Goal: Task Accomplishment & Management: Use online tool/utility

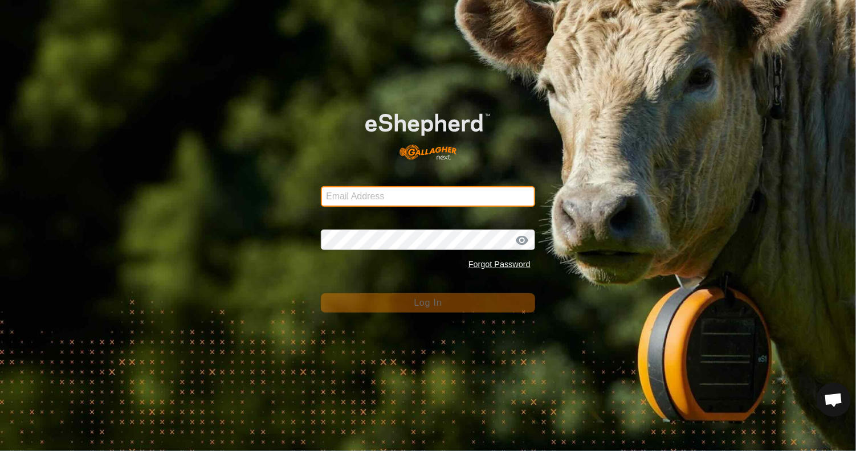
click at [463, 197] on input "Email Address" at bounding box center [428, 196] width 214 height 21
type input "[EMAIL_ADDRESS][DOMAIN_NAME]"
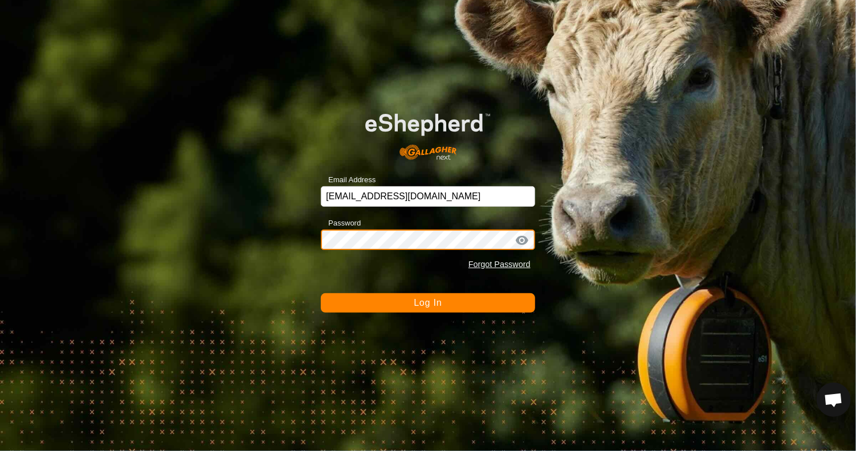
click at [321, 293] on button "Log In" at bounding box center [428, 302] width 214 height 19
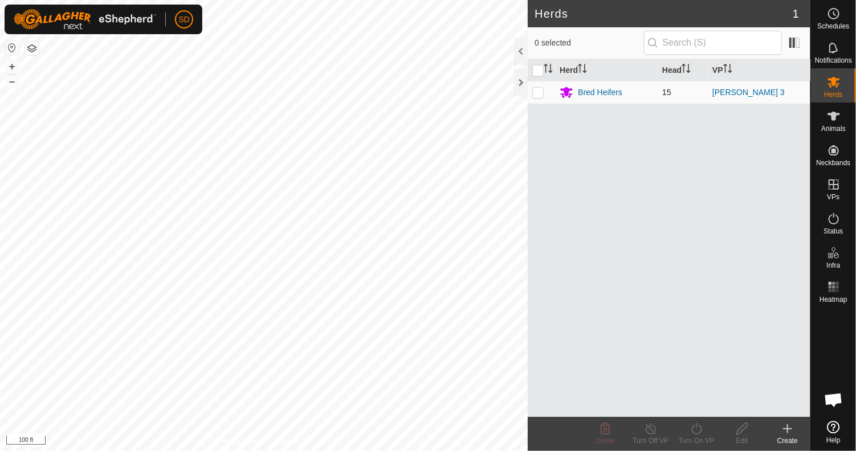
click at [536, 91] on p-checkbox at bounding box center [537, 92] width 11 height 9
checkbox input "true"
click at [695, 426] on icon at bounding box center [696, 429] width 14 height 14
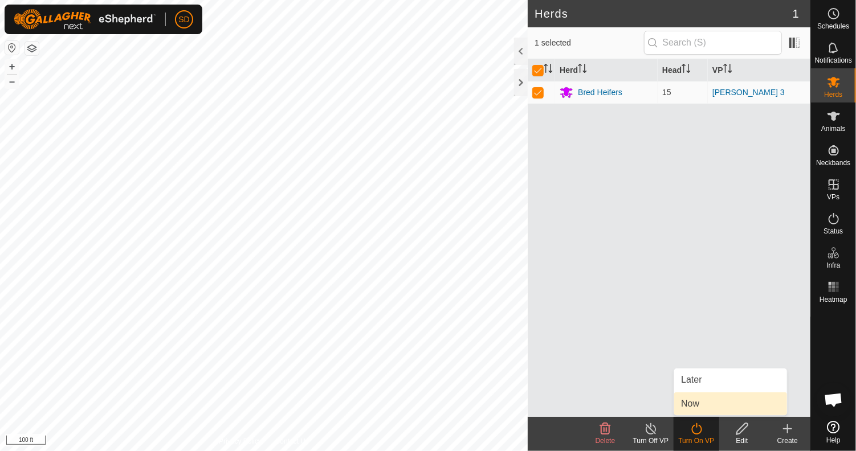
click at [692, 408] on link "Now" at bounding box center [730, 404] width 113 height 23
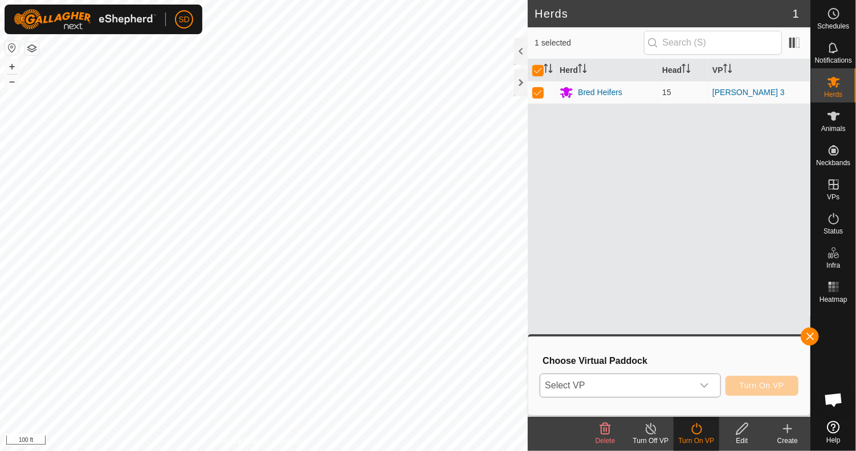
click at [705, 385] on icon "dropdown trigger" at bounding box center [704, 385] width 9 height 9
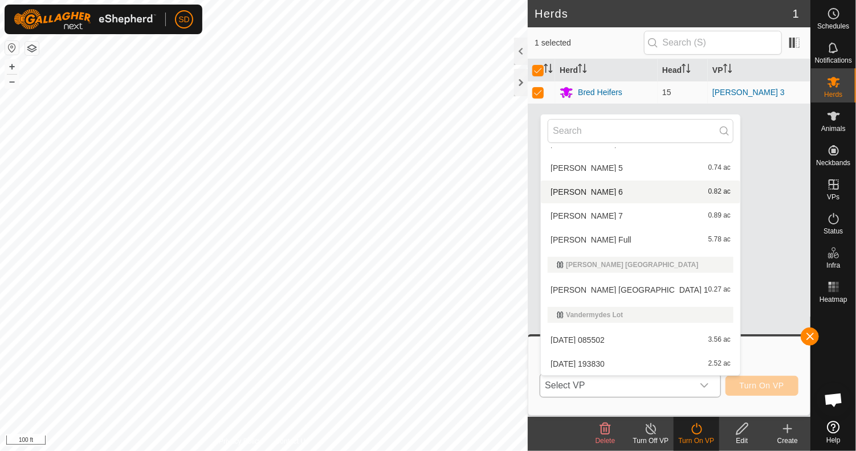
scroll to position [635, 0]
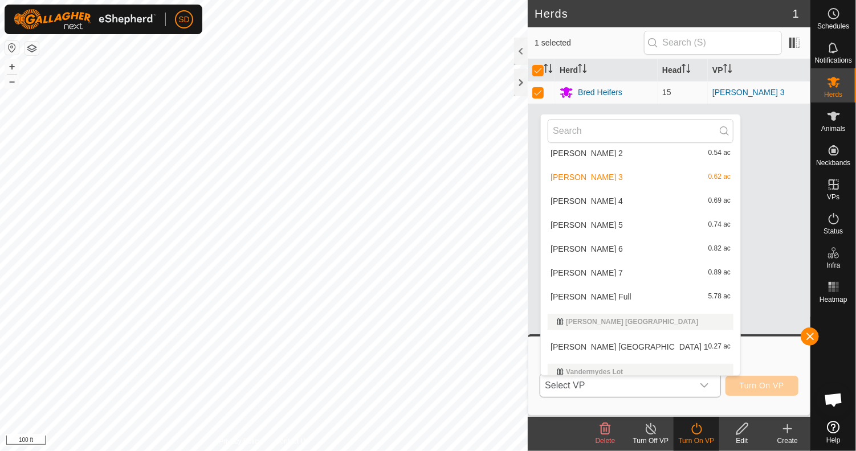
click at [573, 200] on li "[PERSON_NAME] 4 0.69 ac" at bounding box center [640, 201] width 199 height 23
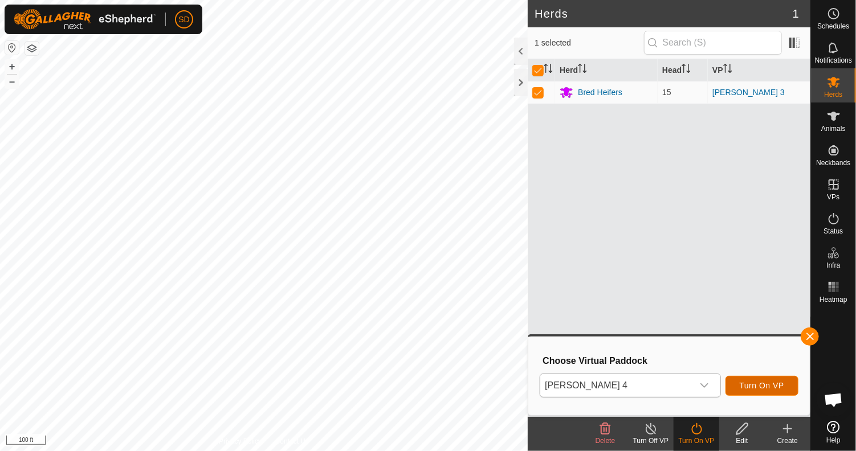
click at [762, 383] on span "Turn On VP" at bounding box center [762, 385] width 44 height 9
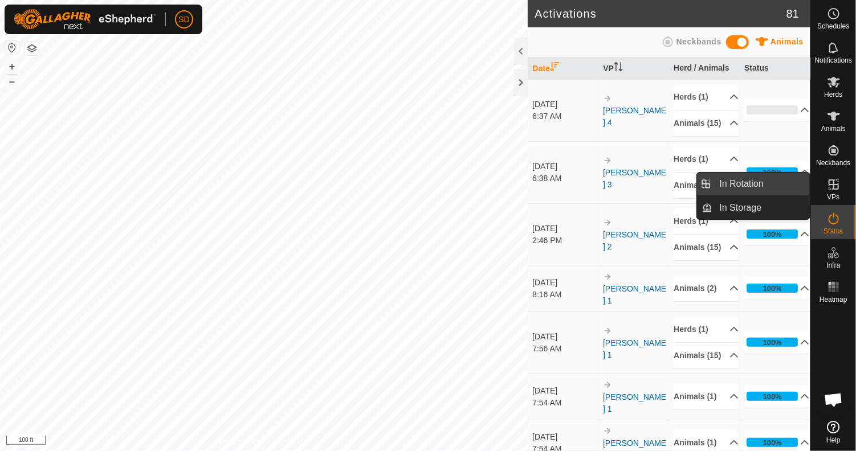
drag, startPoint x: 808, startPoint y: 185, endPoint x: 741, endPoint y: 182, distance: 67.3
click at [741, 182] on span "In Rotation" at bounding box center [742, 184] width 44 height 14
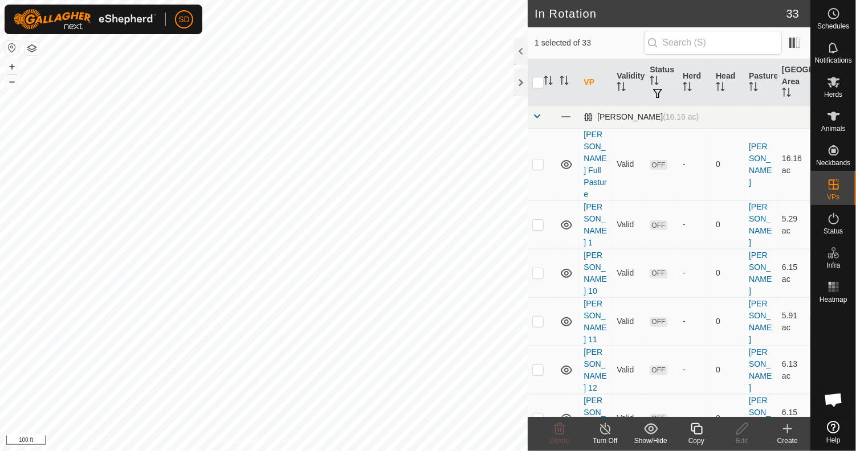
click at [534, 113] on span at bounding box center [536, 116] width 9 height 9
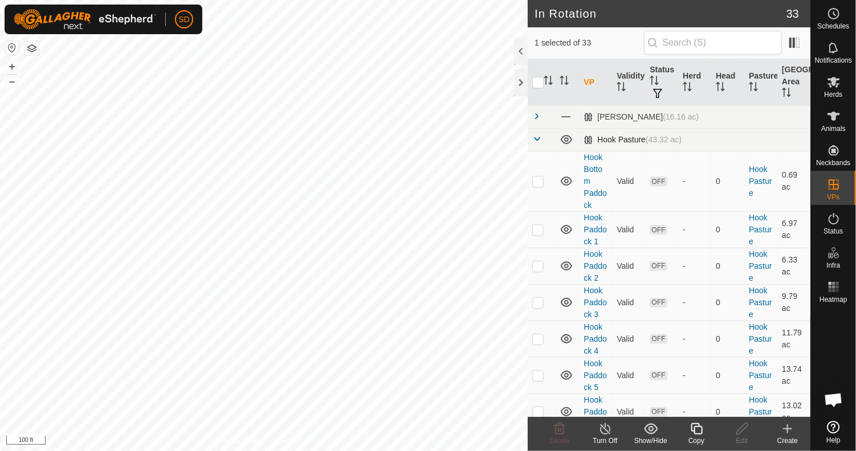
click at [536, 140] on span at bounding box center [536, 138] width 9 height 9
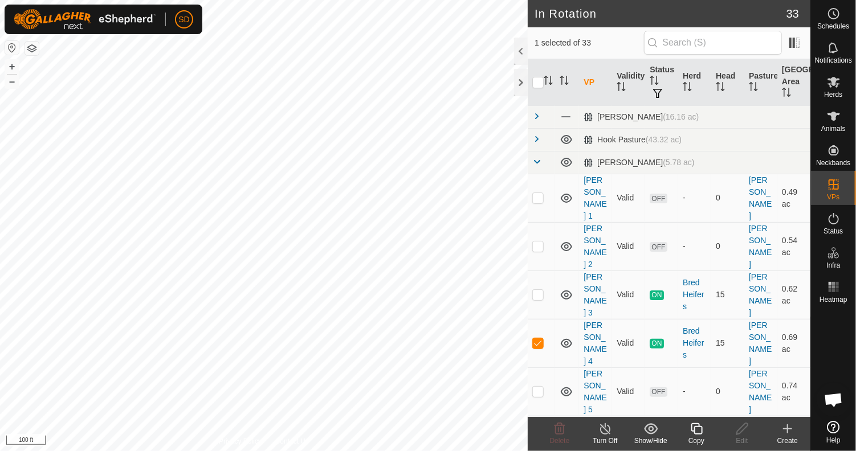
checkbox input "true"
click at [533, 338] on p-checkbox at bounding box center [537, 342] width 11 height 9
checkbox input "false"
click at [697, 430] on icon at bounding box center [696, 429] width 14 height 14
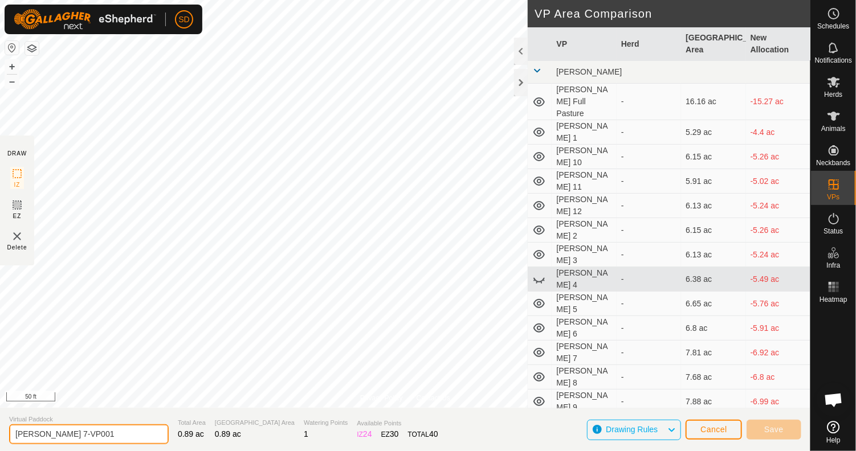
click at [100, 431] on input "[PERSON_NAME] 7-VP001" at bounding box center [89, 434] width 160 height 20
type input "[PERSON_NAME] 8"
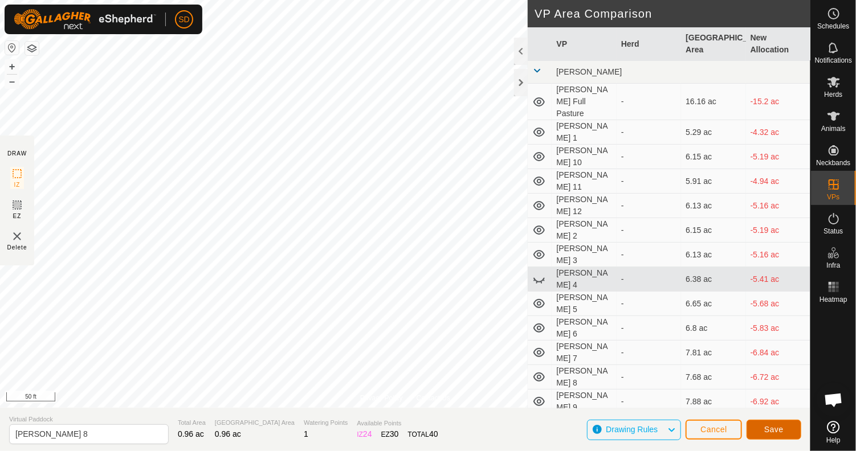
click at [769, 428] on span "Save" at bounding box center [773, 429] width 19 height 9
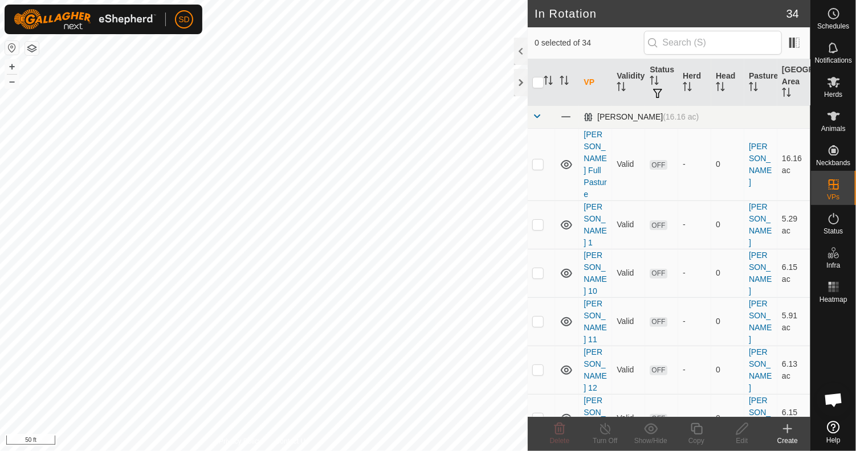
click at [536, 113] on span at bounding box center [536, 116] width 9 height 9
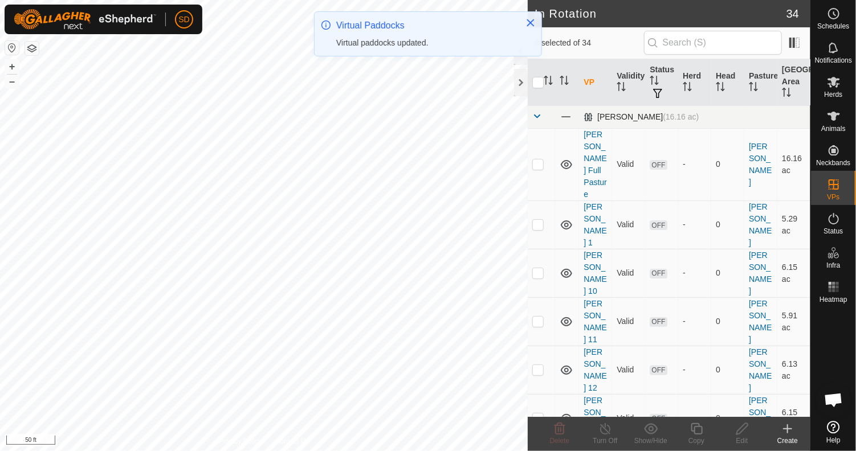
click at [536, 113] on span at bounding box center [536, 116] width 9 height 9
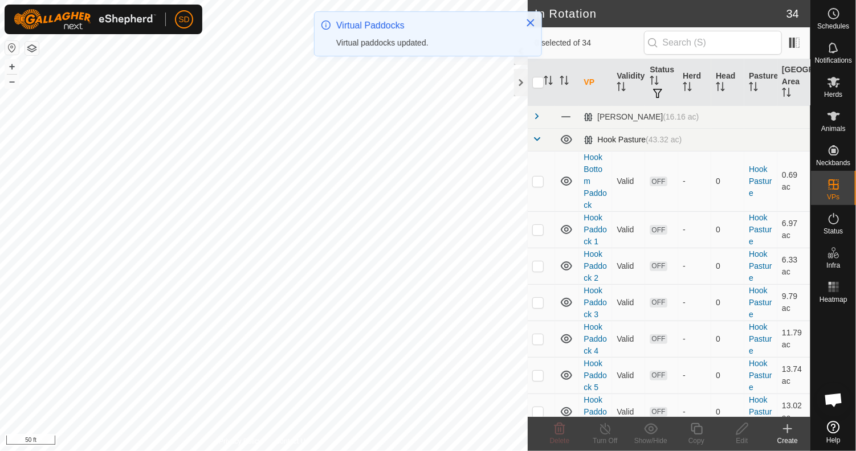
click at [537, 138] on span at bounding box center [536, 138] width 9 height 9
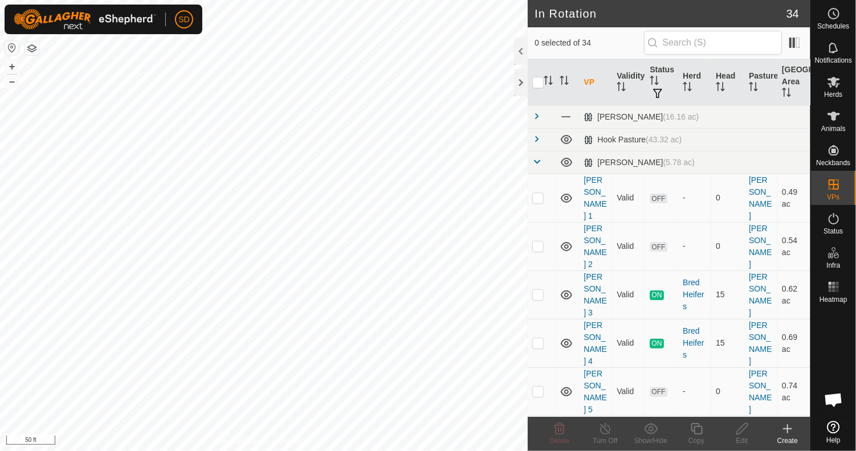
checkbox input "true"
click at [693, 428] on icon at bounding box center [696, 429] width 14 height 14
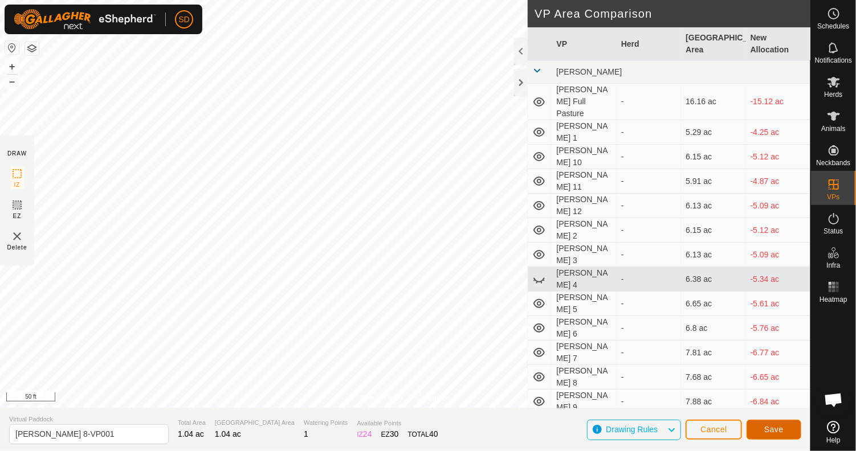
click at [770, 427] on span "Save" at bounding box center [773, 429] width 19 height 9
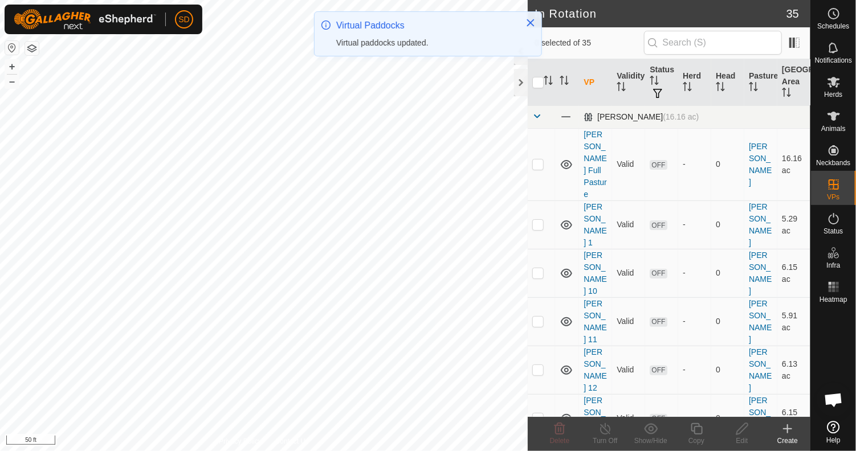
click at [536, 115] on span at bounding box center [536, 116] width 9 height 9
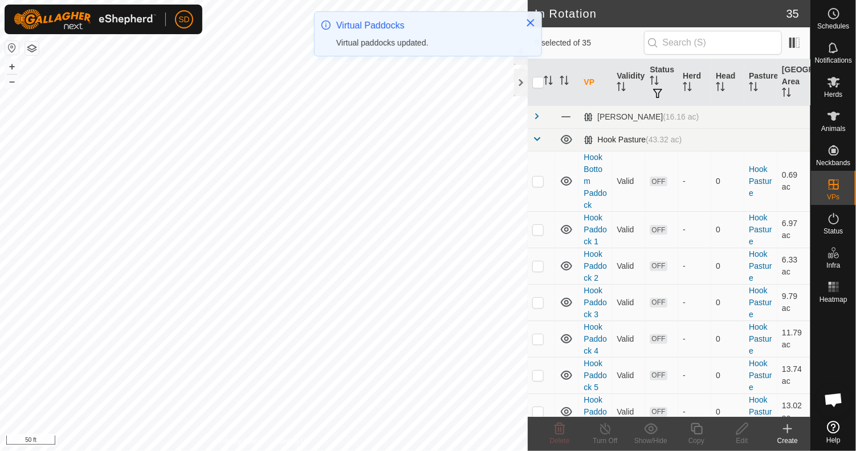
click at [538, 135] on span at bounding box center [536, 138] width 9 height 9
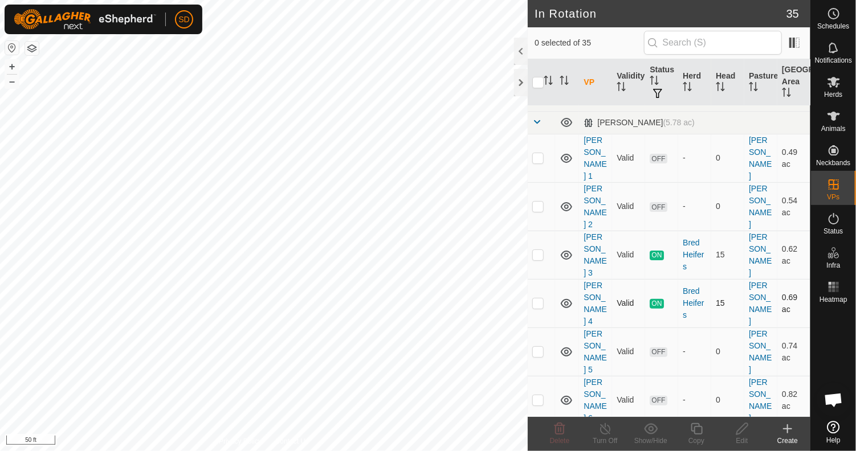
scroll to position [57, 0]
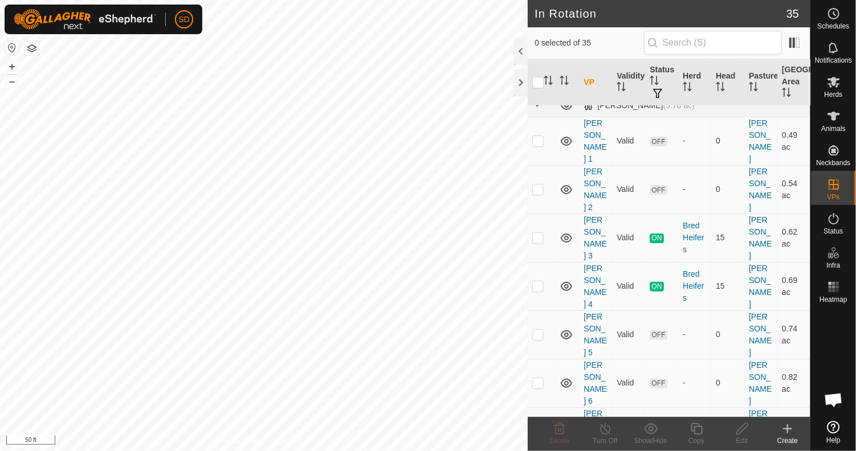
checkbox input "true"
click at [743, 428] on icon at bounding box center [742, 429] width 14 height 14
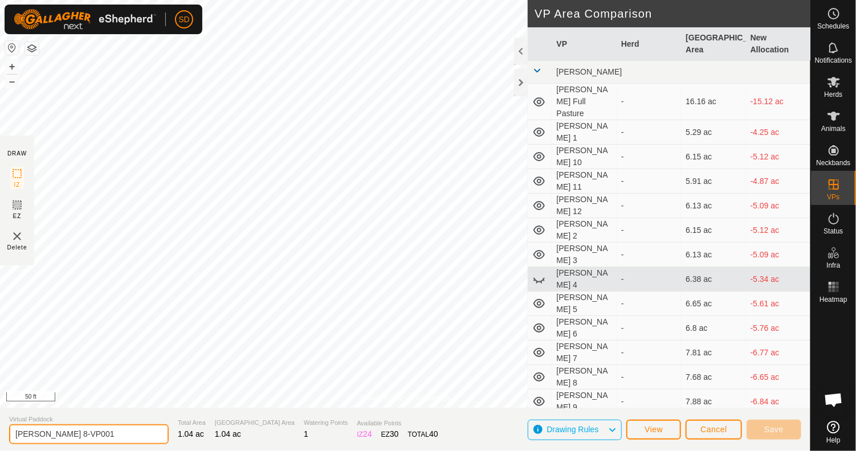
click at [103, 432] on input "[PERSON_NAME] 8-VP001" at bounding box center [89, 434] width 160 height 20
type input "[PERSON_NAME] 9"
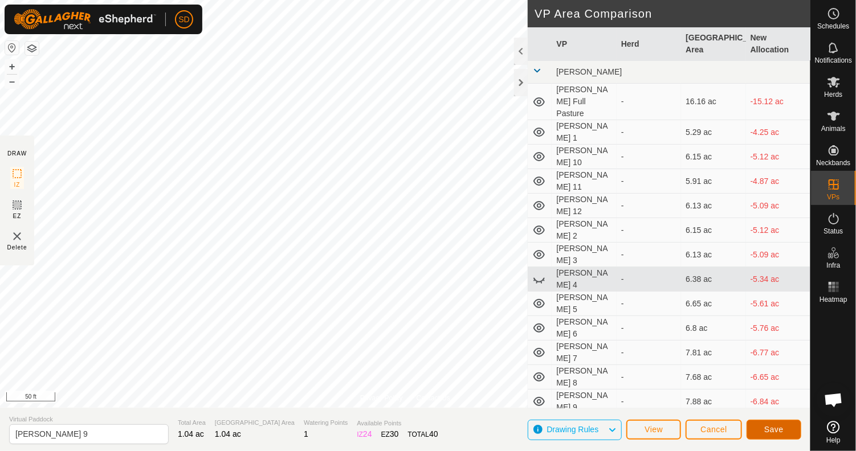
click at [786, 429] on button "Save" at bounding box center [773, 430] width 55 height 20
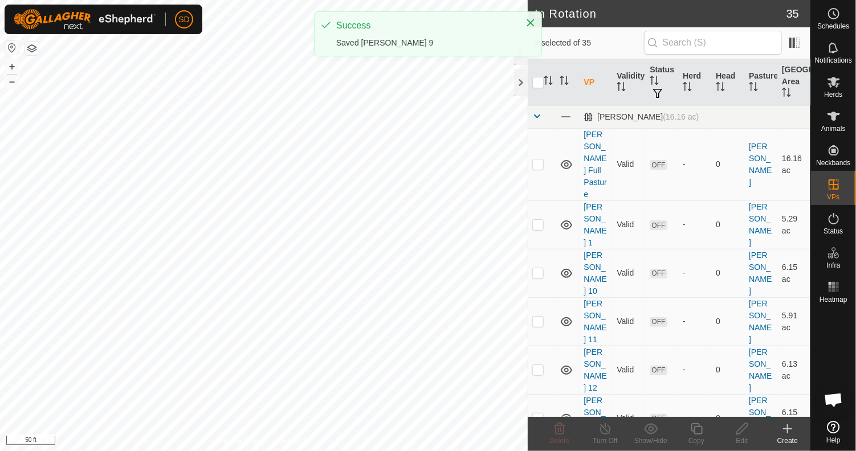
click at [537, 116] on span at bounding box center [536, 116] width 9 height 9
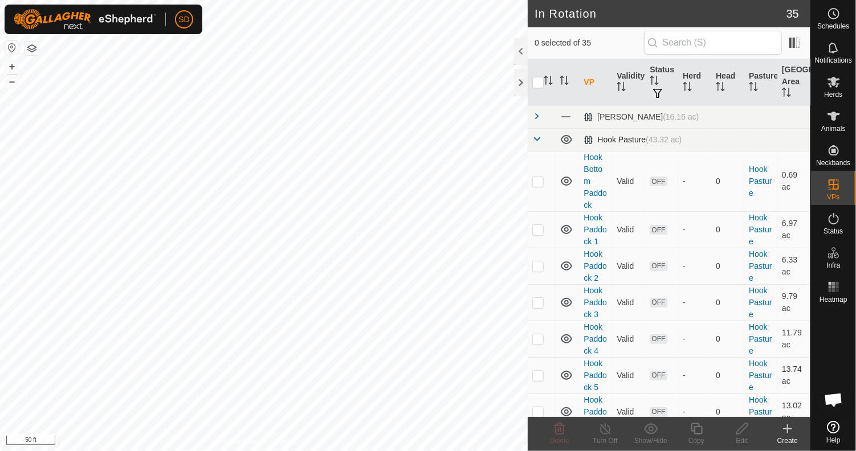
click at [534, 138] on span at bounding box center [536, 138] width 9 height 9
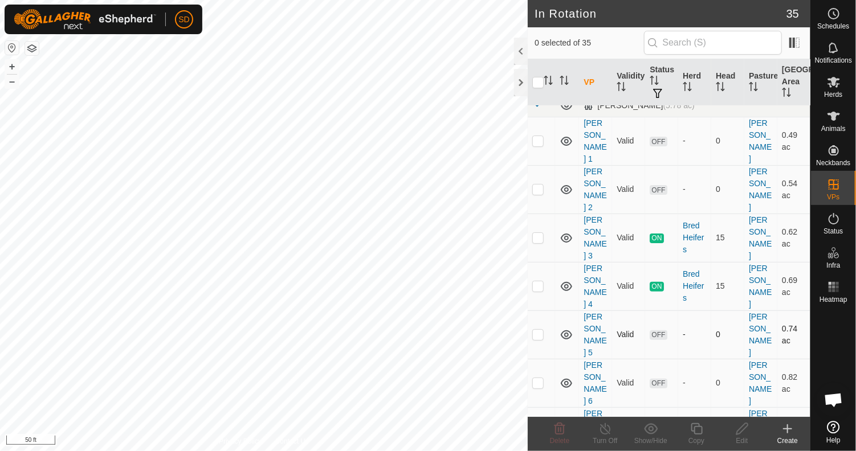
scroll to position [114, 0]
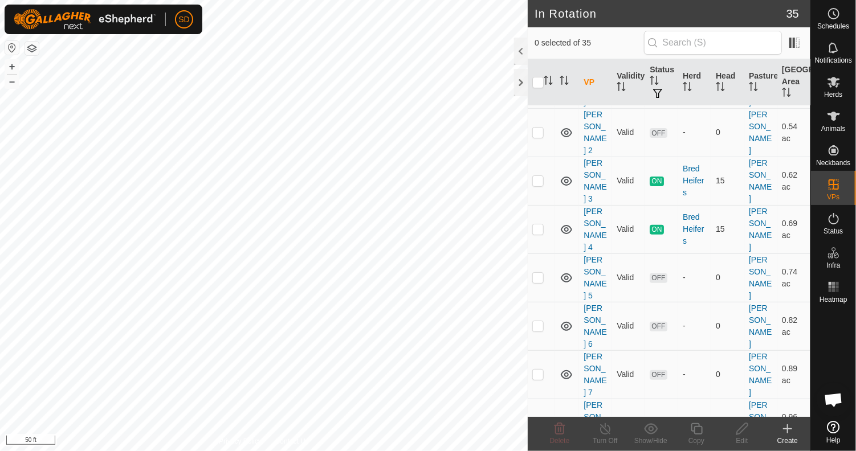
checkbox input "true"
click at [696, 432] on icon at bounding box center [696, 429] width 14 height 14
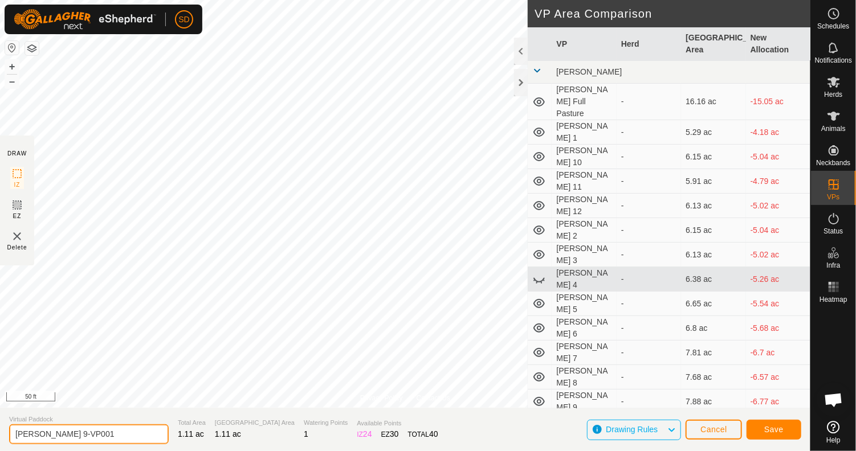
click at [90, 434] on input "[PERSON_NAME] 9-VP001" at bounding box center [89, 434] width 160 height 20
type input "[PERSON_NAME] 10"
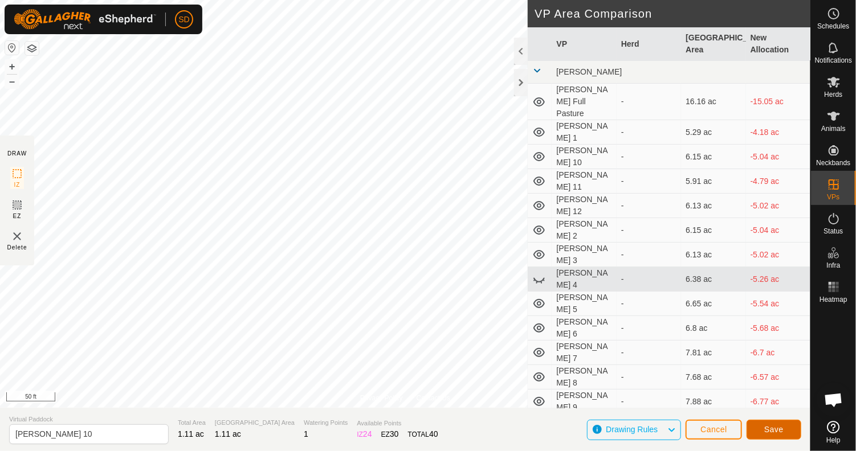
click at [773, 429] on span "Save" at bounding box center [773, 429] width 19 height 9
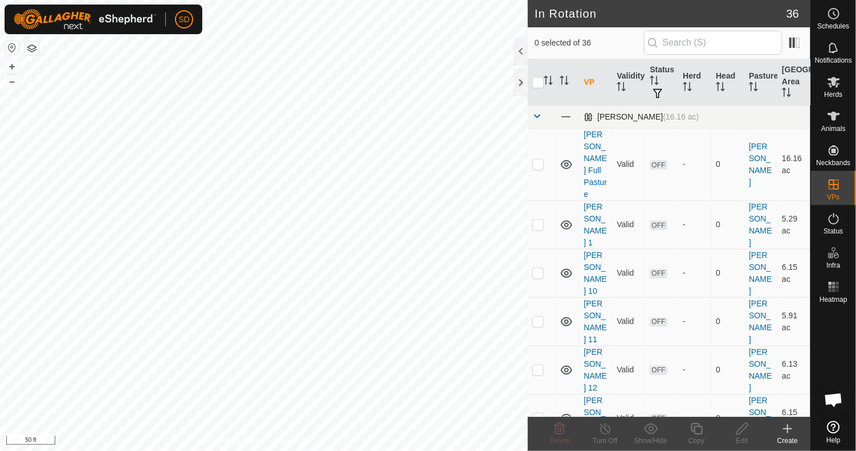
click at [540, 117] on span at bounding box center [536, 116] width 9 height 9
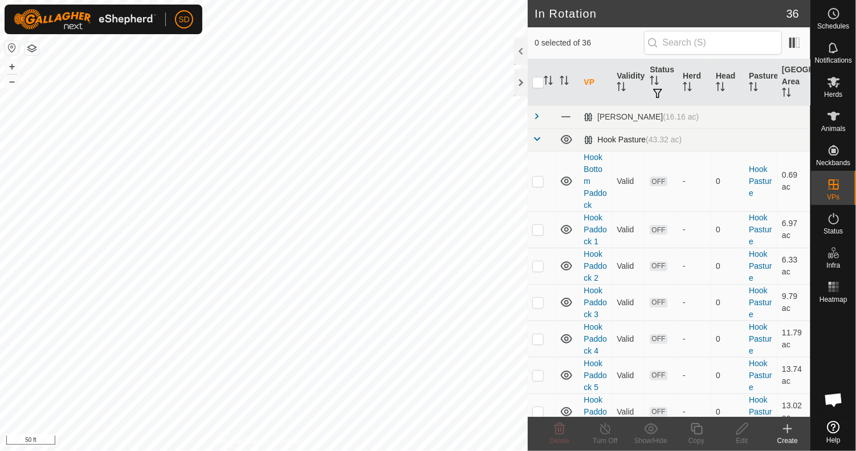
click at [533, 138] on span at bounding box center [536, 138] width 9 height 9
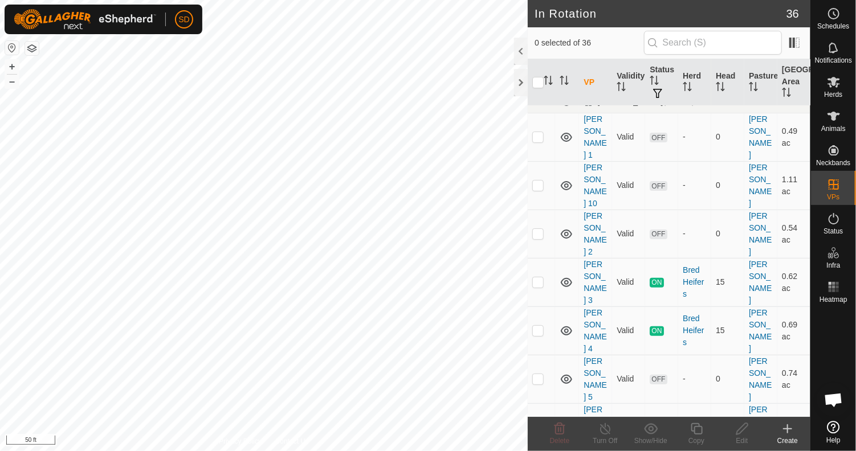
scroll to position [57, 0]
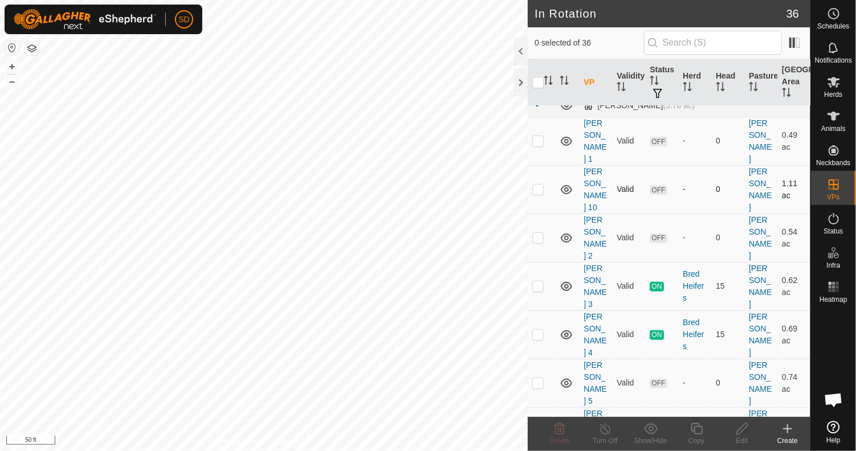
click at [537, 185] on p-checkbox at bounding box center [537, 189] width 11 height 9
checkbox input "true"
click at [695, 428] on icon at bounding box center [696, 429] width 14 height 14
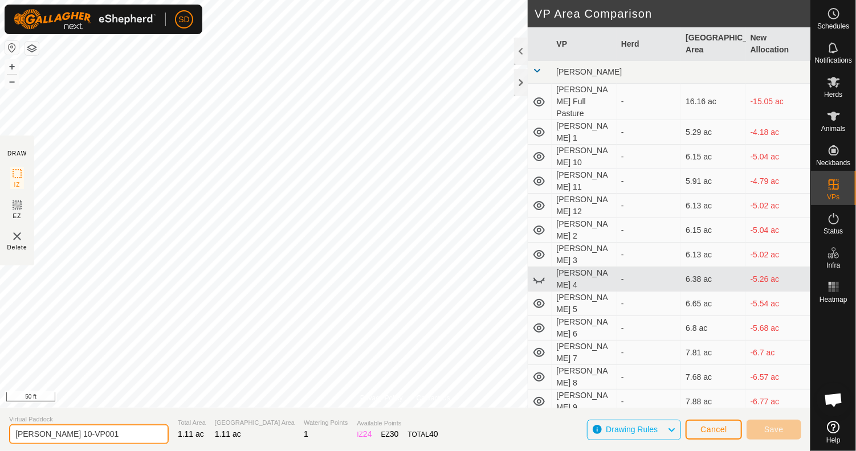
click at [110, 434] on input "[PERSON_NAME] 10-VP001" at bounding box center [89, 434] width 160 height 20
type input "[PERSON_NAME] 11"
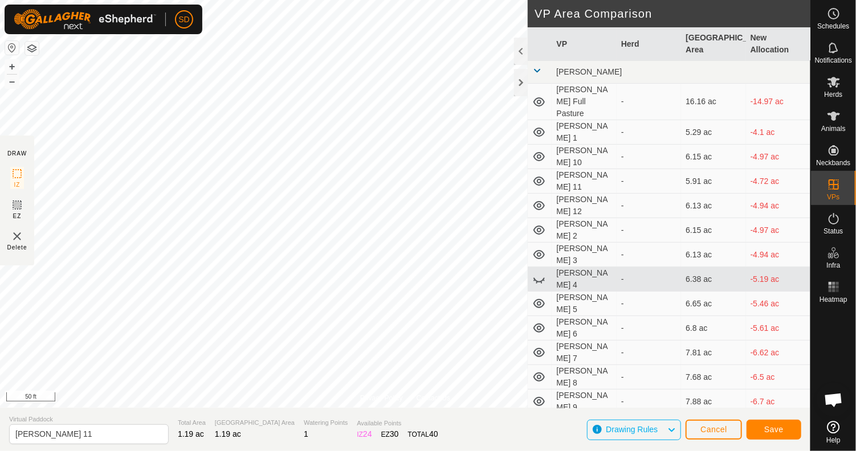
click at [534, 67] on span at bounding box center [536, 70] width 9 height 9
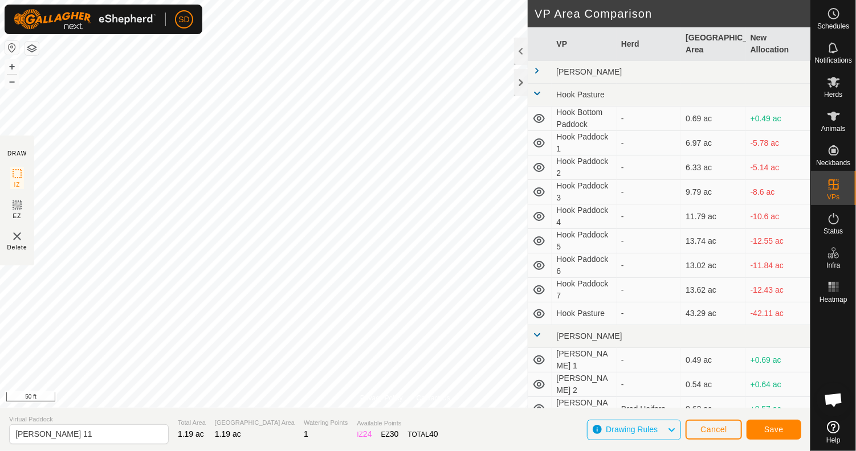
click at [536, 95] on span at bounding box center [536, 93] width 9 height 9
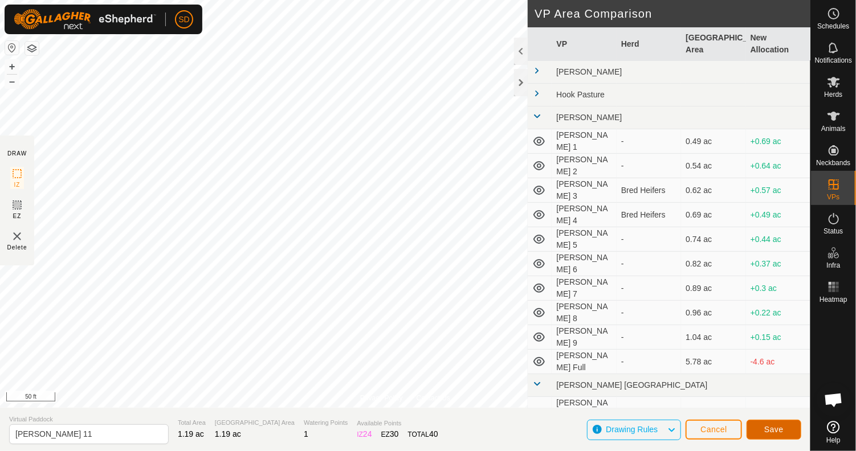
click at [762, 432] on button "Save" at bounding box center [773, 430] width 55 height 20
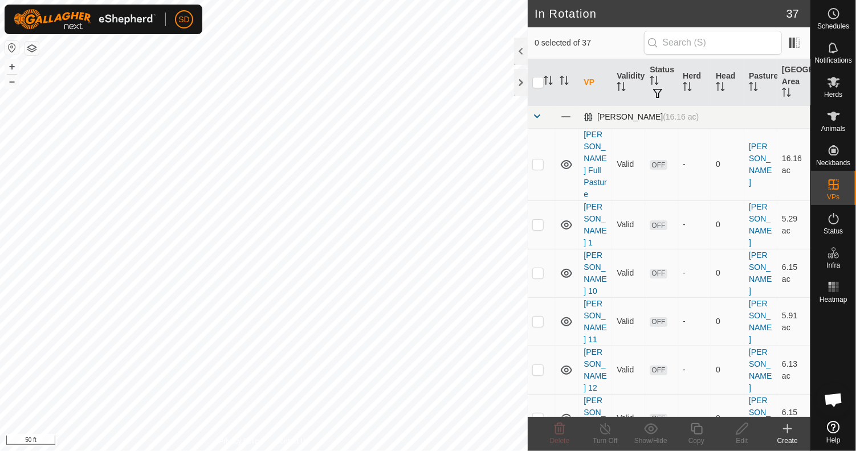
click at [538, 116] on span at bounding box center [536, 116] width 9 height 9
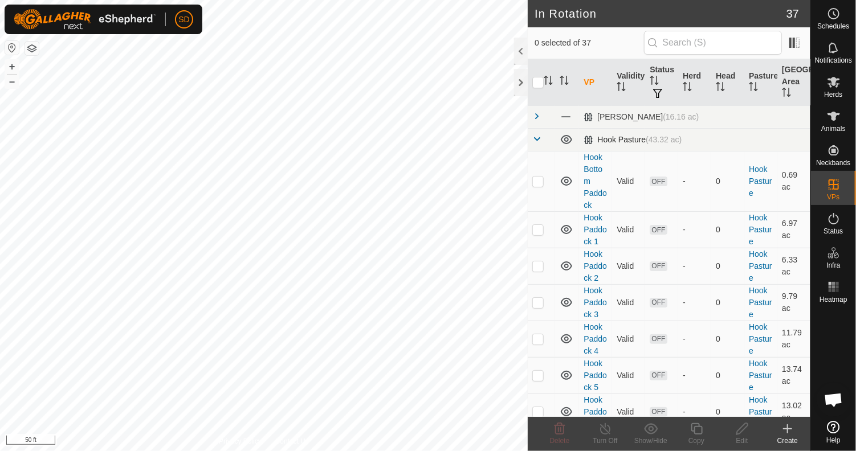
click at [540, 141] on span at bounding box center [536, 138] width 9 height 9
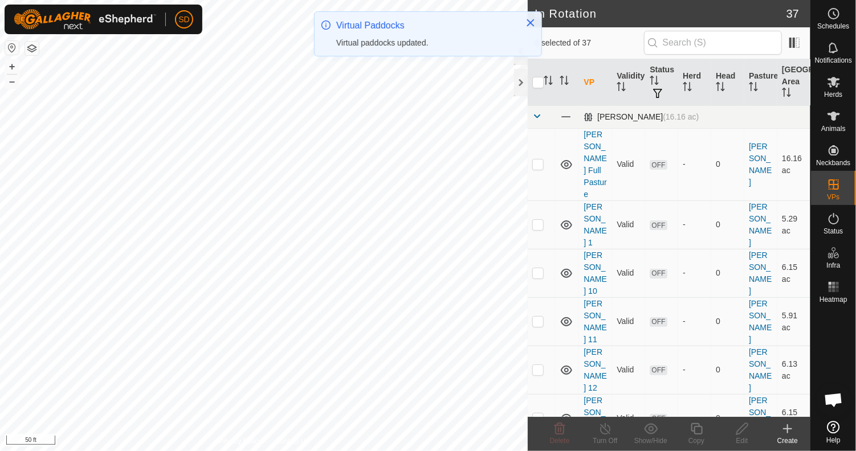
click at [536, 116] on span at bounding box center [536, 116] width 9 height 9
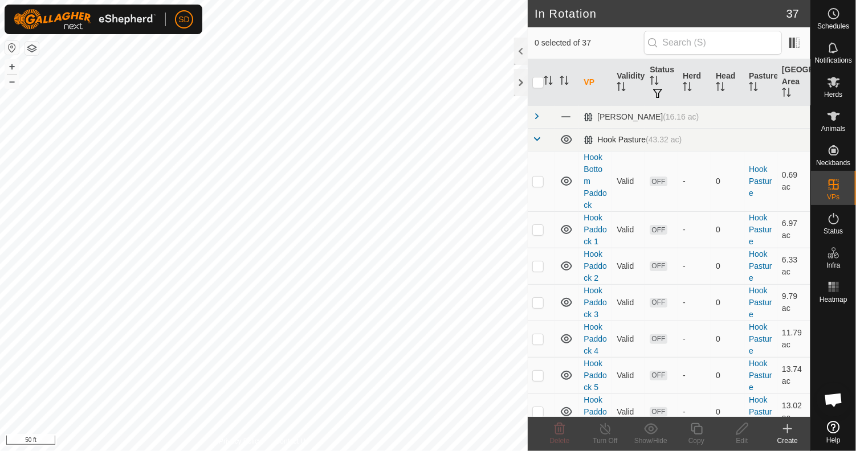
click at [539, 141] on span at bounding box center [536, 138] width 9 height 9
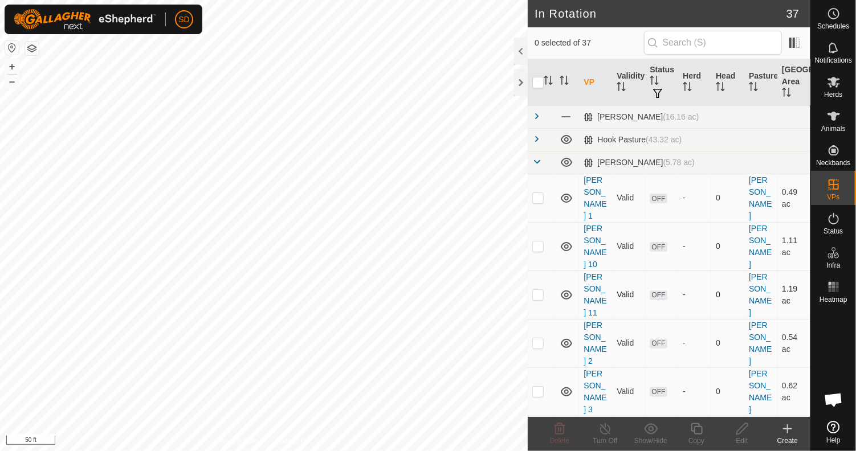
click at [536, 290] on p-checkbox at bounding box center [537, 294] width 11 height 9
checkbox input "true"
click at [700, 430] on icon at bounding box center [696, 429] width 14 height 14
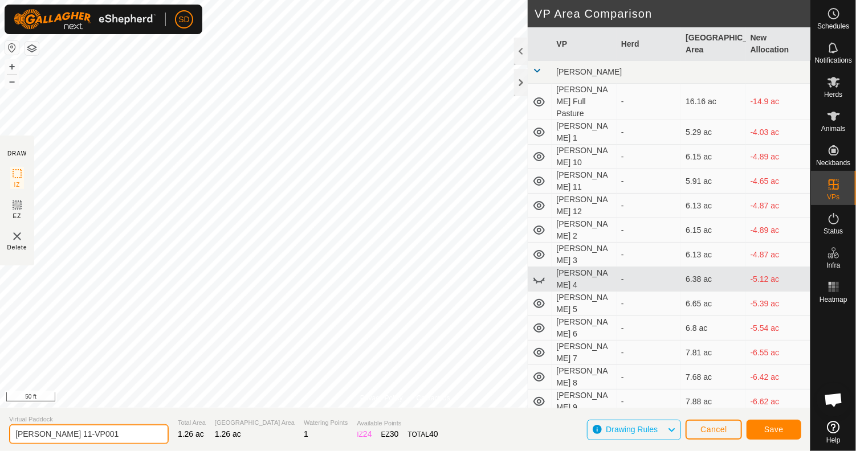
click at [109, 435] on input "[PERSON_NAME] 11-VP001" at bounding box center [89, 434] width 160 height 20
type input "[PERSON_NAME] 12"
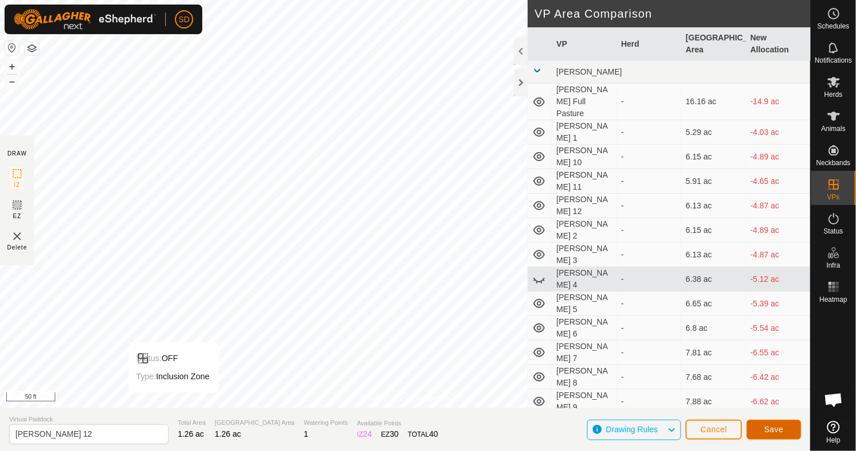
click at [757, 428] on button "Save" at bounding box center [773, 430] width 55 height 20
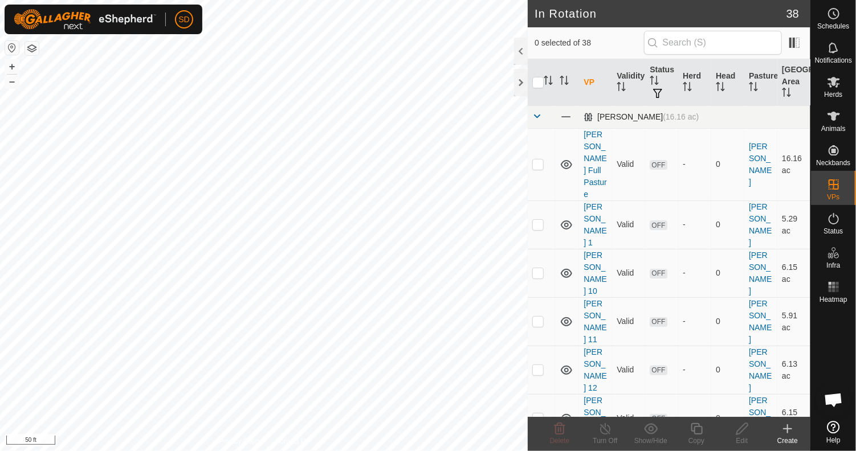
click at [536, 113] on span at bounding box center [536, 116] width 9 height 9
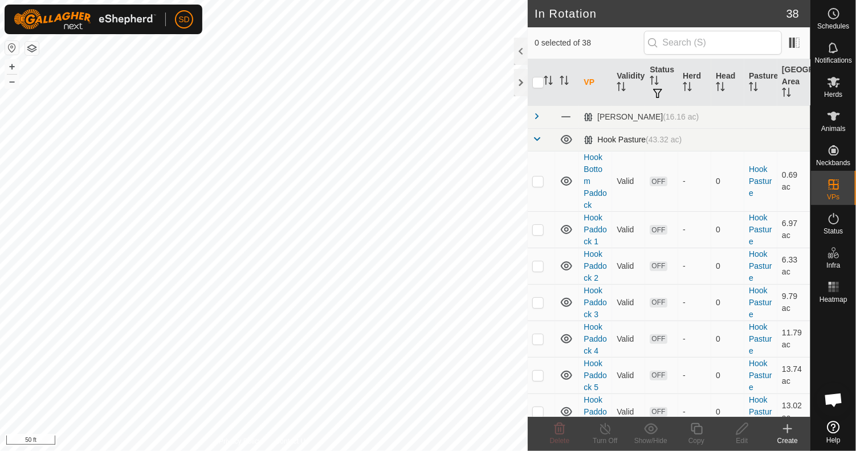
click at [534, 137] on span at bounding box center [536, 138] width 9 height 9
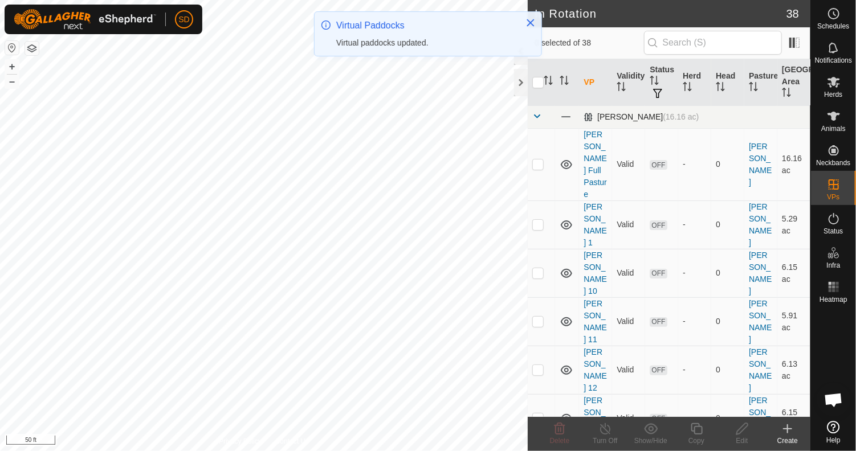
click at [537, 115] on span at bounding box center [536, 116] width 9 height 9
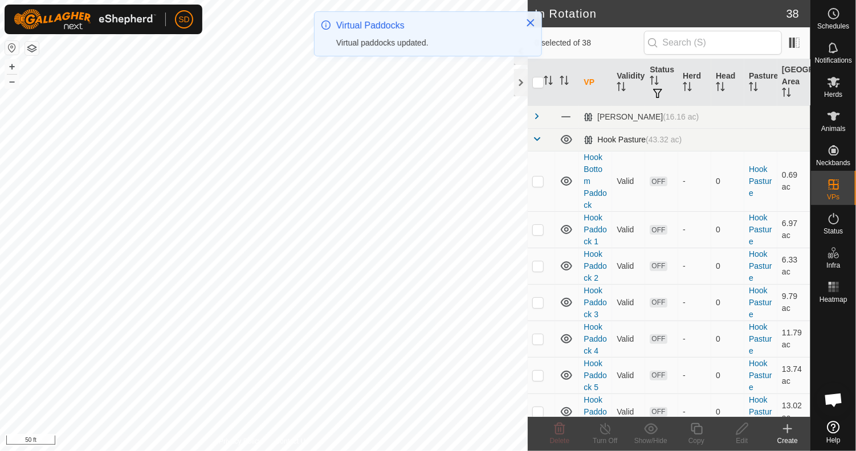
click at [535, 140] on span at bounding box center [536, 138] width 9 height 9
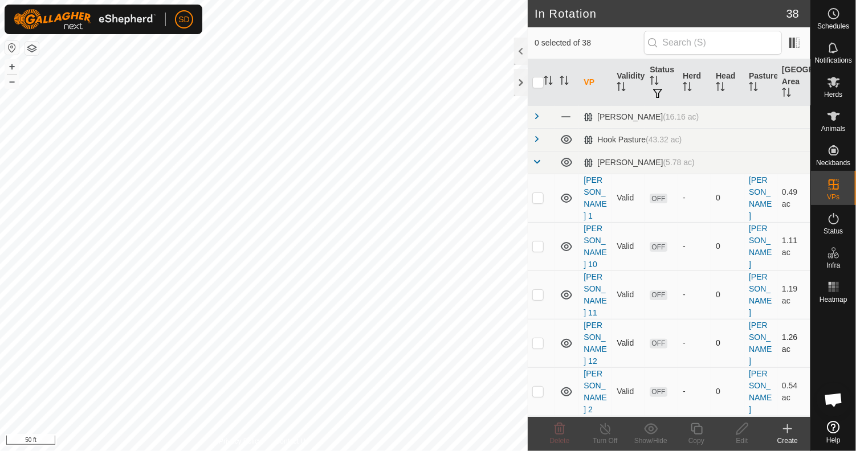
click at [537, 338] on p-checkbox at bounding box center [537, 342] width 11 height 9
checkbox input "true"
click at [693, 431] on icon at bounding box center [696, 428] width 11 height 11
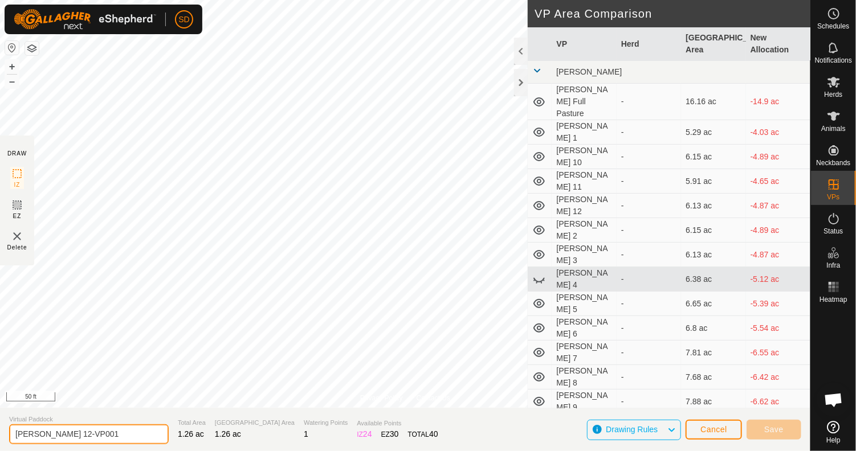
click at [87, 432] on input "[PERSON_NAME] 12-VP001" at bounding box center [89, 434] width 160 height 20
type input "[PERSON_NAME] 13"
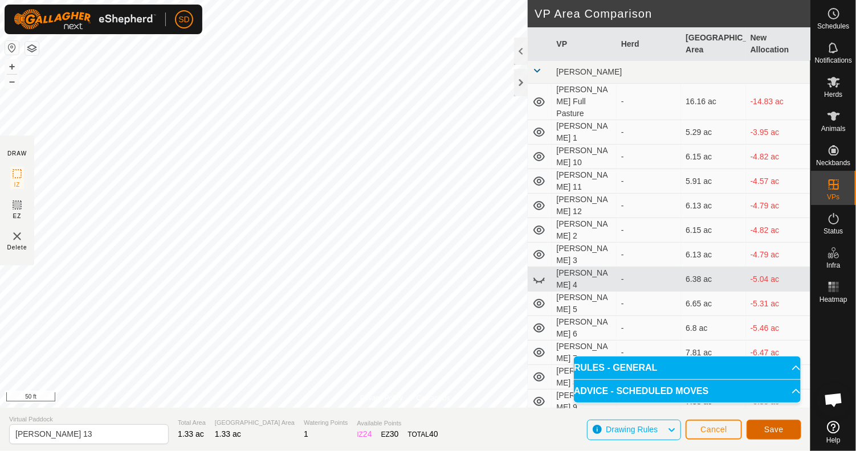
click at [769, 433] on span "Save" at bounding box center [773, 429] width 19 height 9
